Goal: Task Accomplishment & Management: Manage account settings

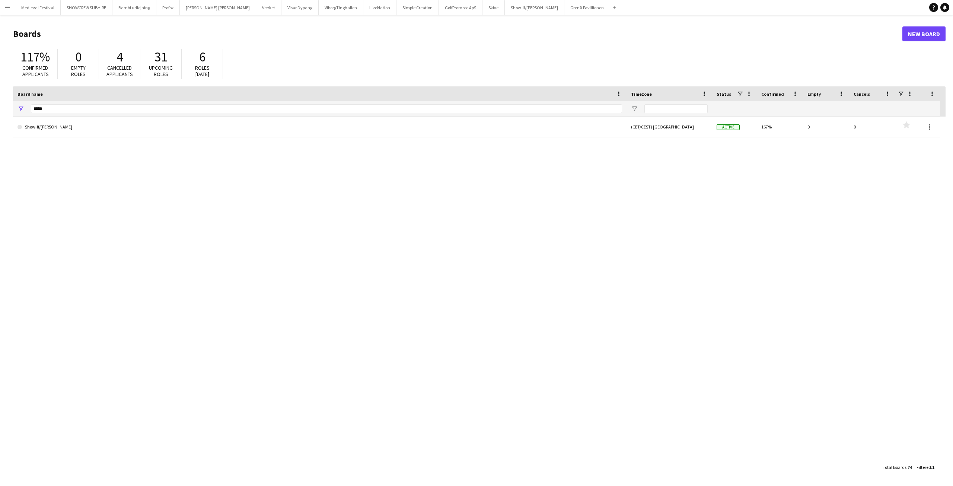
drag, startPoint x: 139, startPoint y: 101, endPoint x: 64, endPoint y: 105, distance: 74.9
click at [64, 105] on div "Board name Timezone Status Confirmed" at bounding box center [476, 101] width 927 height 30
click at [61, 112] on input "*****" at bounding box center [326, 108] width 591 height 9
type input "*"
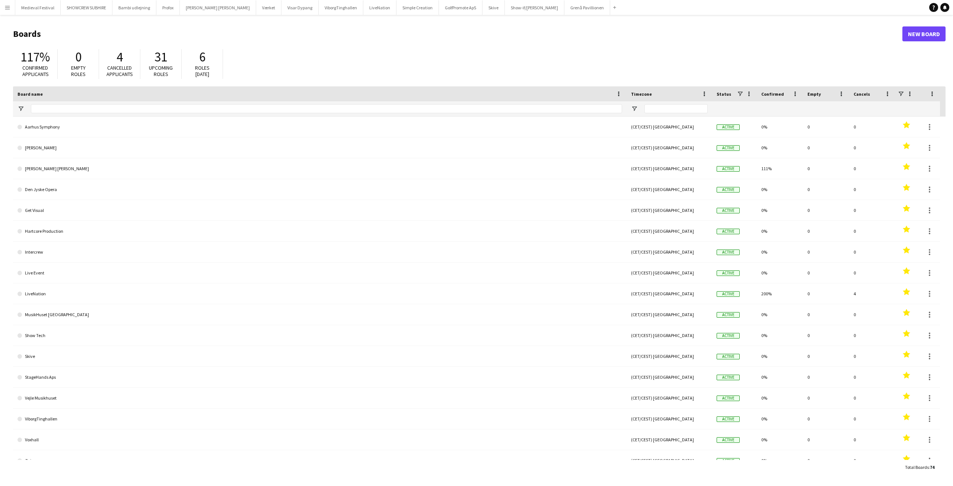
click at [10, 10] on app-icon "Menu" at bounding box center [7, 7] width 6 height 6
click at [96, 36] on link "All jobs" at bounding box center [112, 40] width 74 height 15
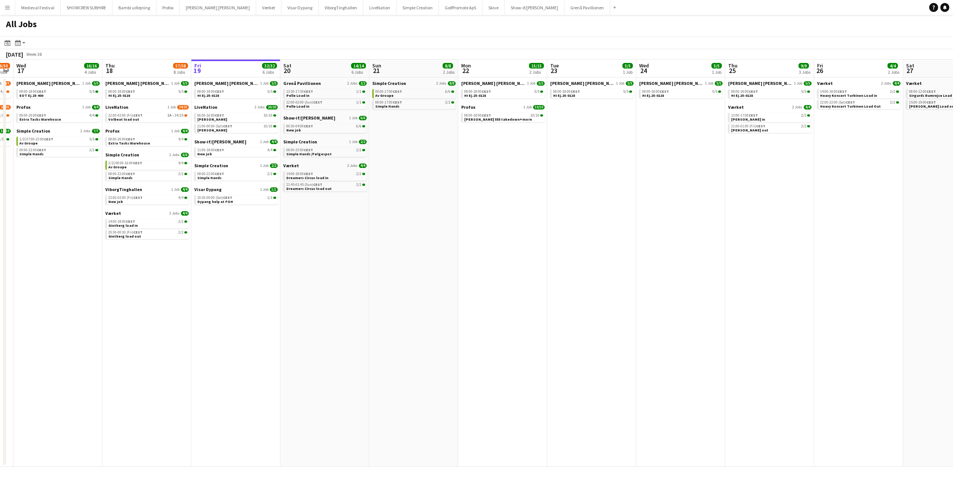
scroll to position [0, 231]
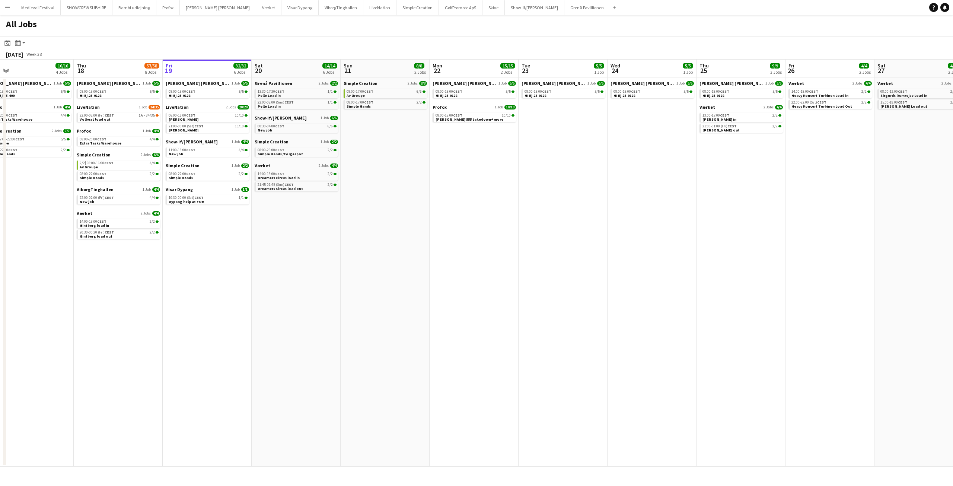
drag, startPoint x: 238, startPoint y: 199, endPoint x: 455, endPoint y: 218, distance: 218.2
click at [444, 219] on app-calendar-viewport "Mon 15 7/7 4 Jobs Tue 16 46/50 3 Jobs Wed 17 16/16 4 Jobs Thu 18 57/58 8 Jobs F…" at bounding box center [476, 263] width 953 height 407
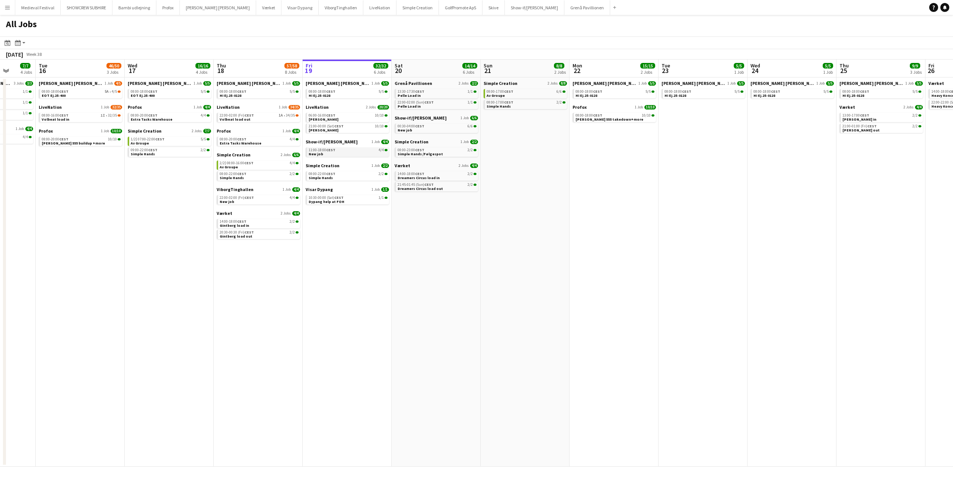
click at [338, 152] on link "11:00-18:00 CEST 4/4 New job" at bounding box center [348, 151] width 79 height 9
click at [345, 118] on link "06:00-16:00 CEST 10/10 Simon Talbot" at bounding box center [348, 117] width 79 height 9
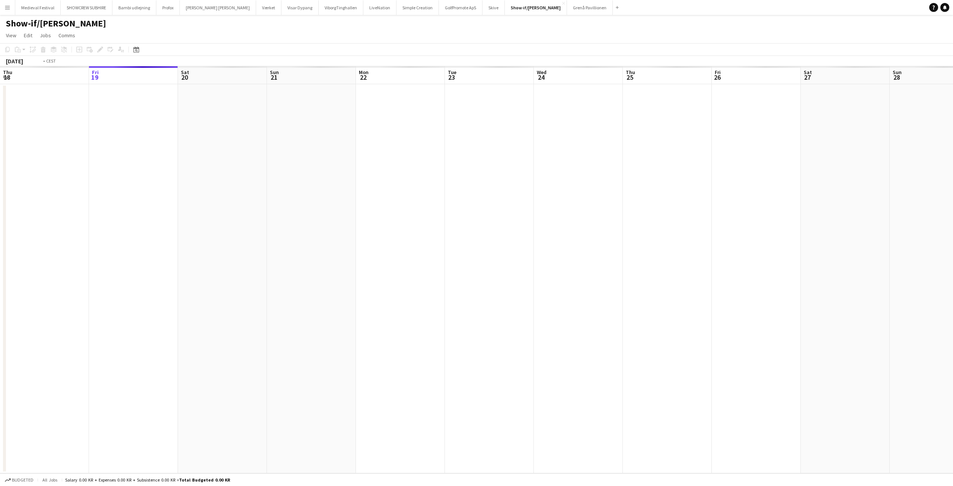
scroll to position [0, 256]
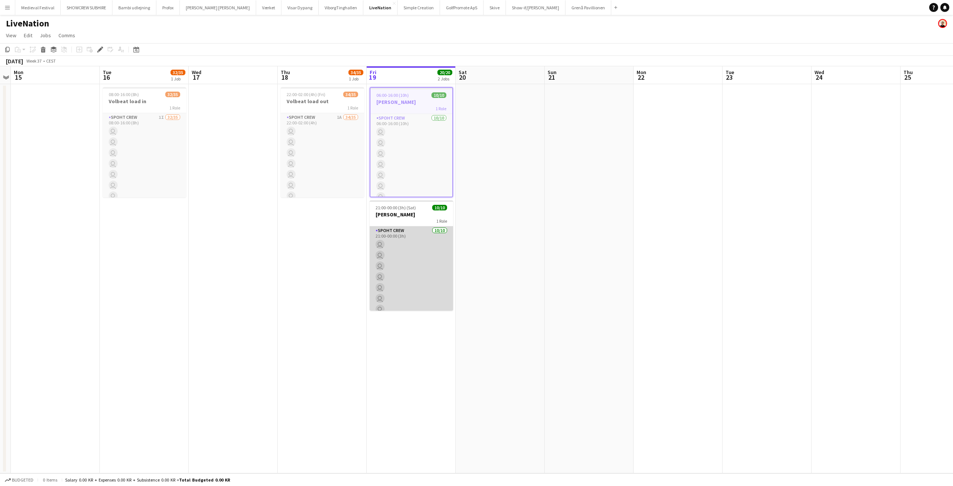
click at [427, 261] on app-card-role "Spoht Crew [DATE] 21:00-00:00 (3h) user user user user user user user user user…" at bounding box center [411, 287] width 83 height 122
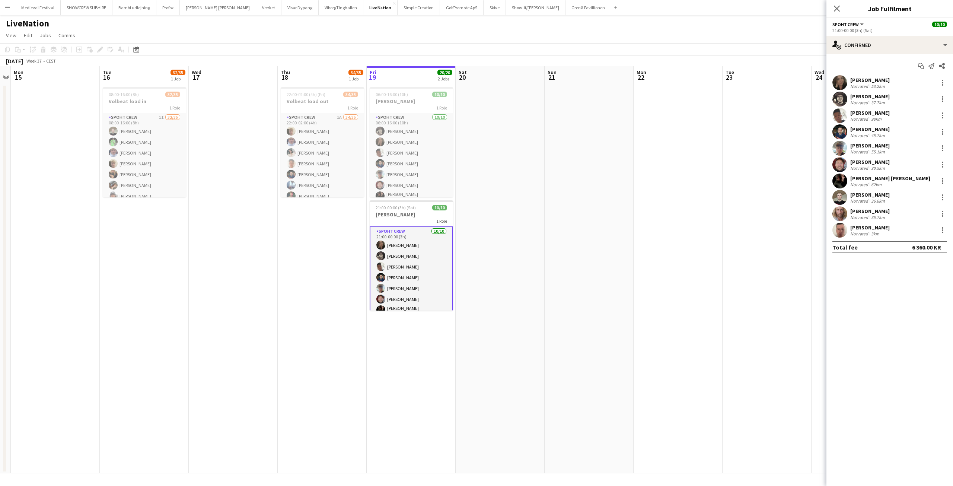
click at [874, 97] on div "[PERSON_NAME]" at bounding box center [869, 96] width 39 height 7
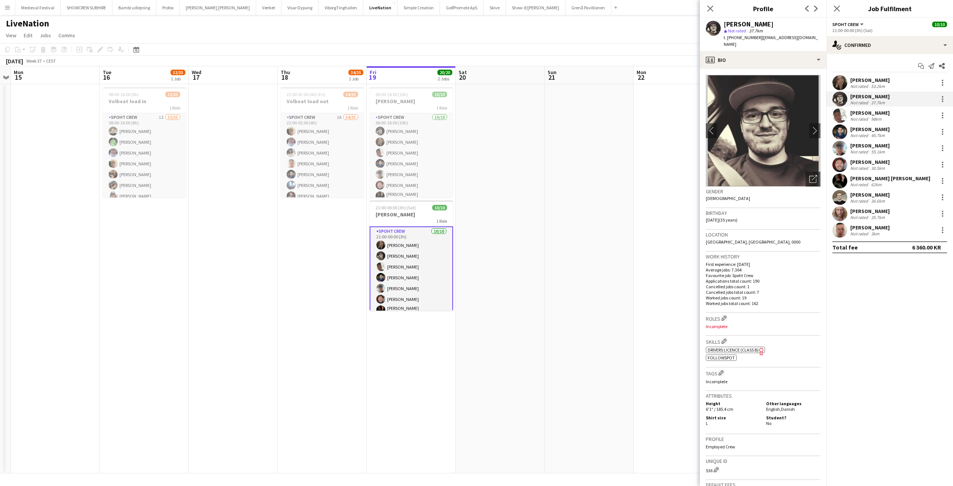
click at [841, 216] on app-user-avatar at bounding box center [839, 213] width 15 height 15
